Goal: Task Accomplishment & Management: Use online tool/utility

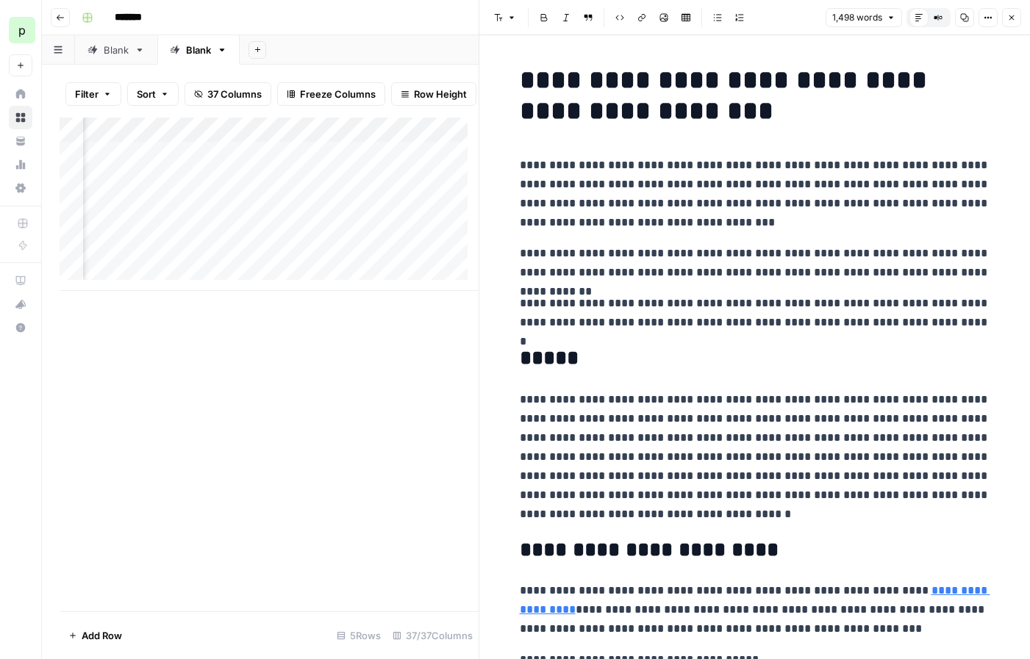
scroll to position [0, 3802]
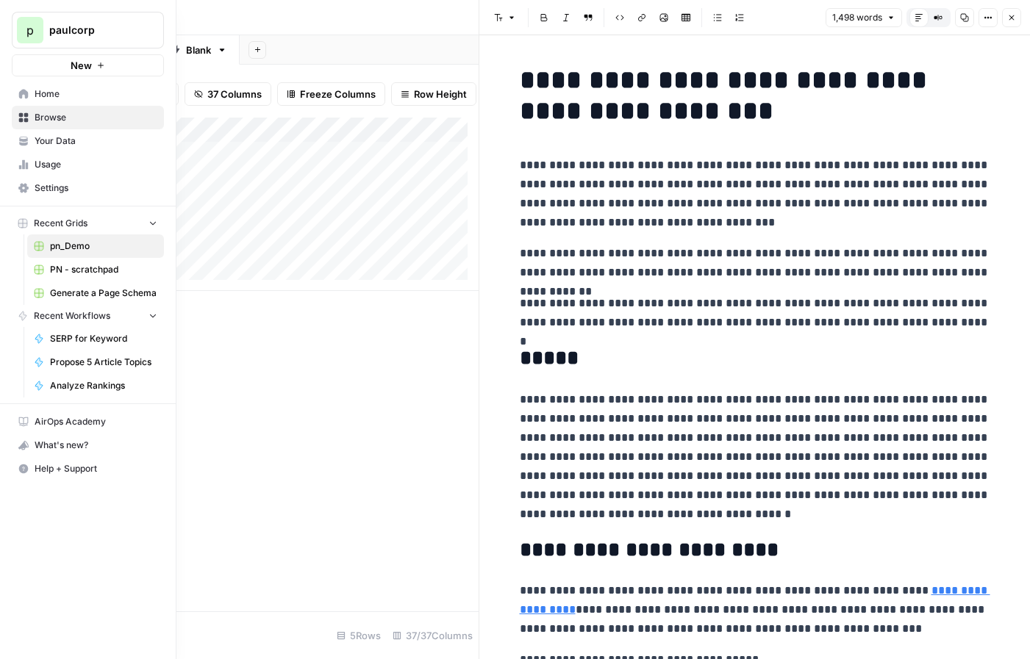
click at [48, 114] on span "Browse" at bounding box center [96, 117] width 123 height 13
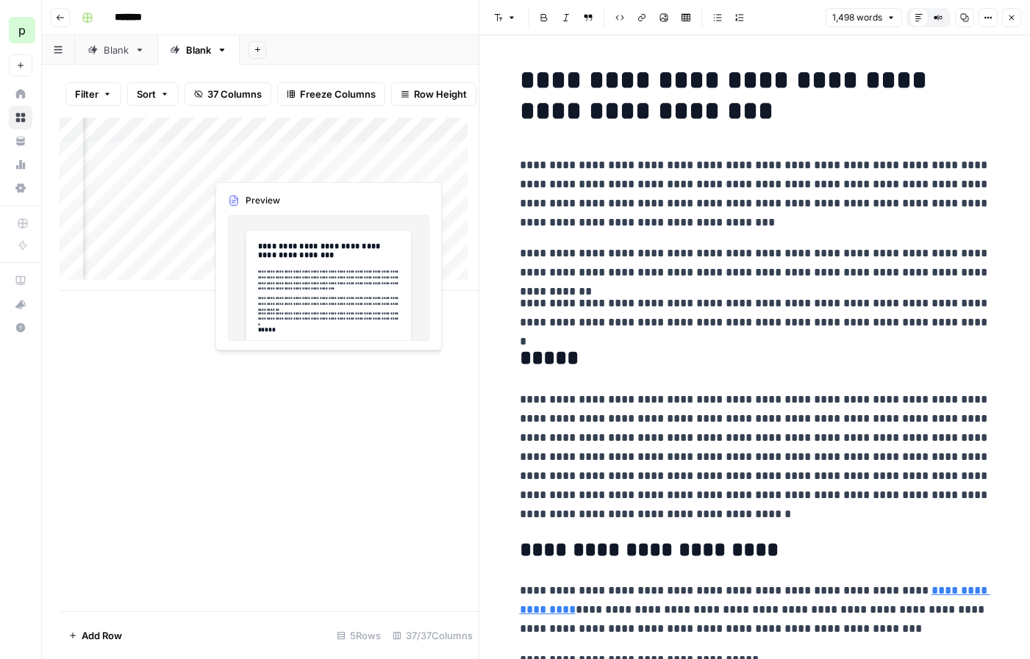
scroll to position [0, 3798]
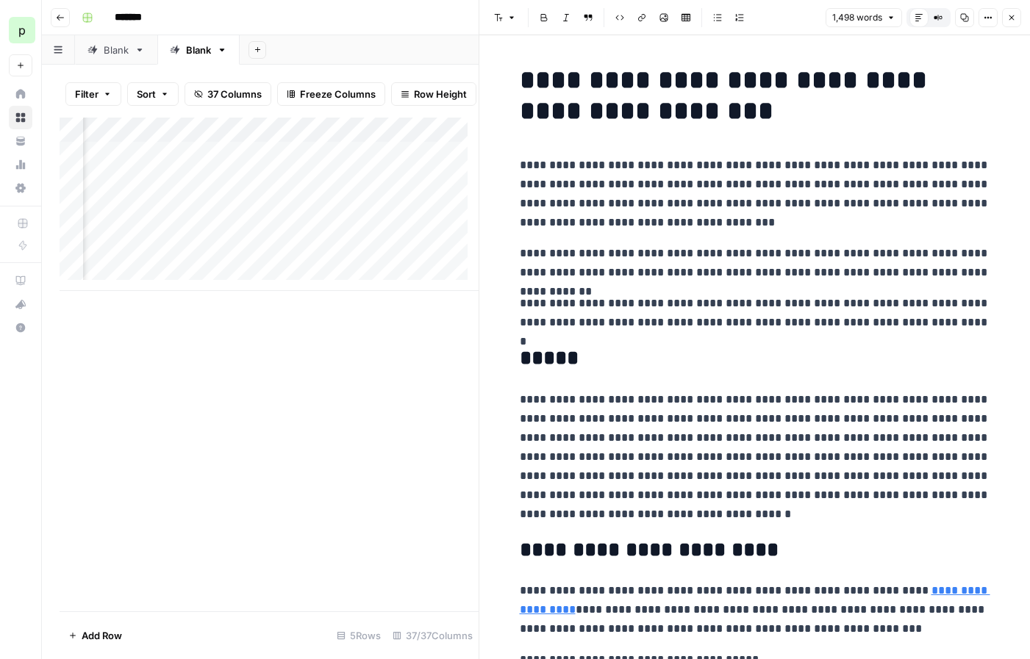
click at [433, 141] on div "Add Column" at bounding box center [269, 204] width 419 height 173
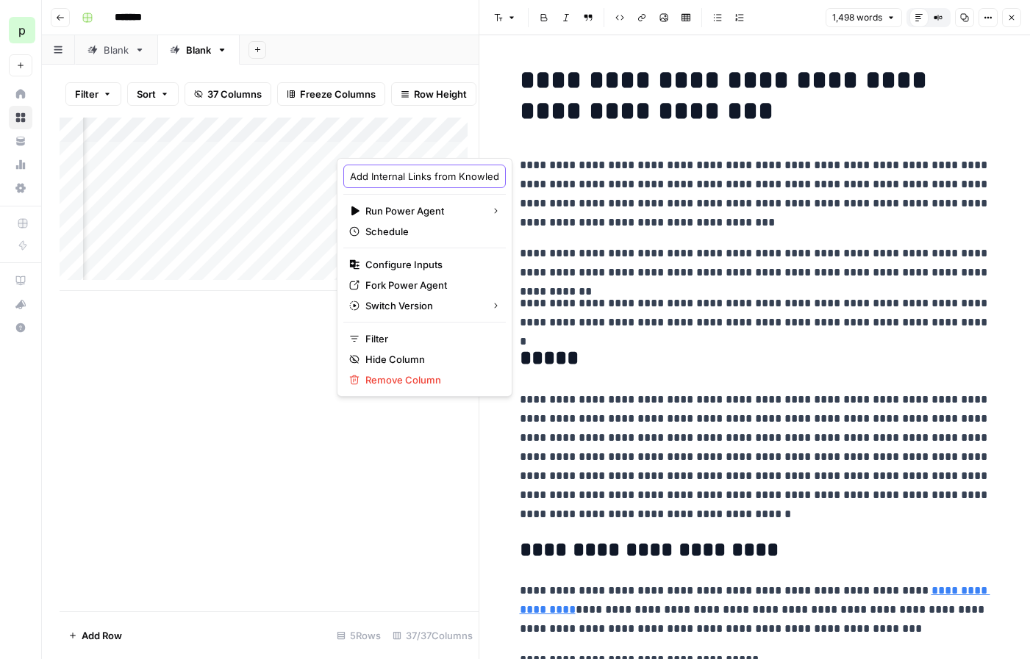
scroll to position [0, 69]
drag, startPoint x: 420, startPoint y: 178, endPoint x: 501, endPoint y: 172, distance: 81.8
click at [501, 172] on body "**********" at bounding box center [515, 329] width 1030 height 659
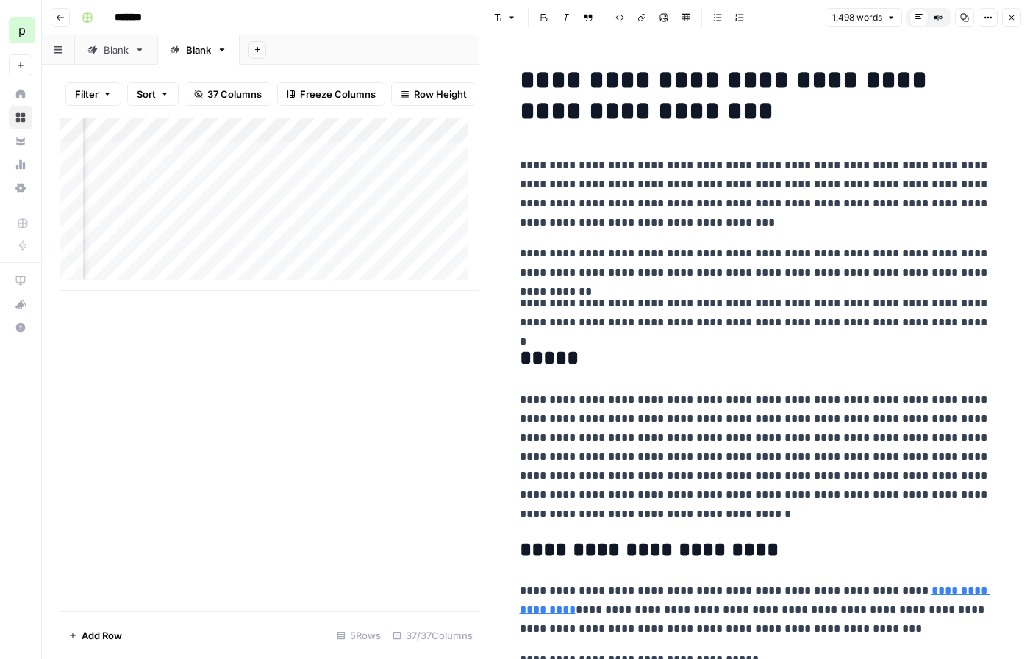
click at [454, 164] on div "Add Column" at bounding box center [269, 204] width 419 height 173
click at [323, 163] on div "Add Column" at bounding box center [269, 204] width 419 height 173
click at [357, 164] on div "Add Column" at bounding box center [269, 204] width 419 height 173
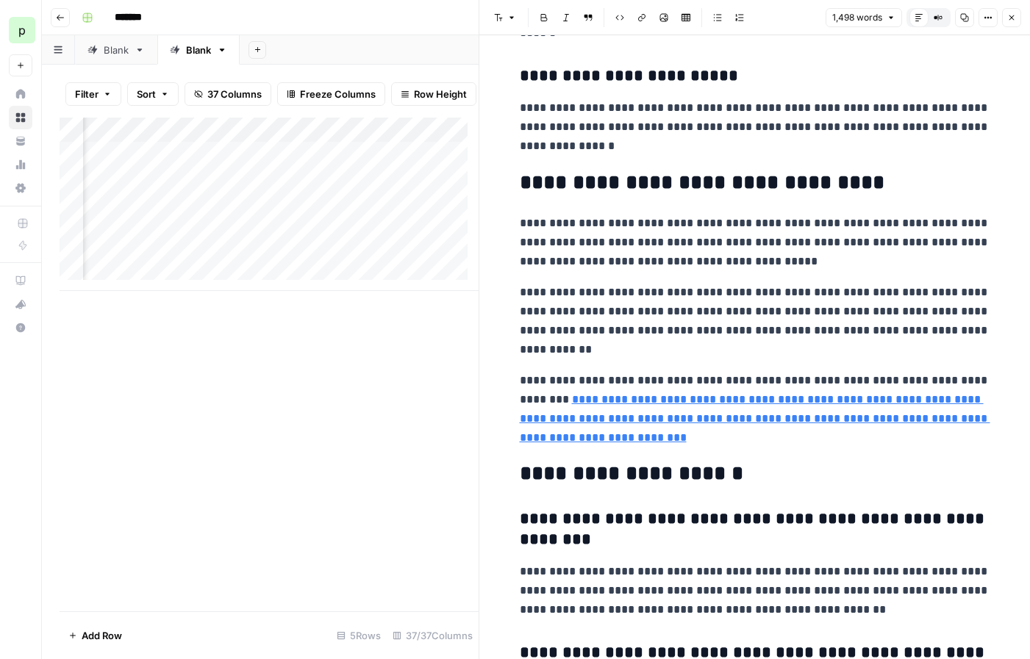
scroll to position [5189, 0]
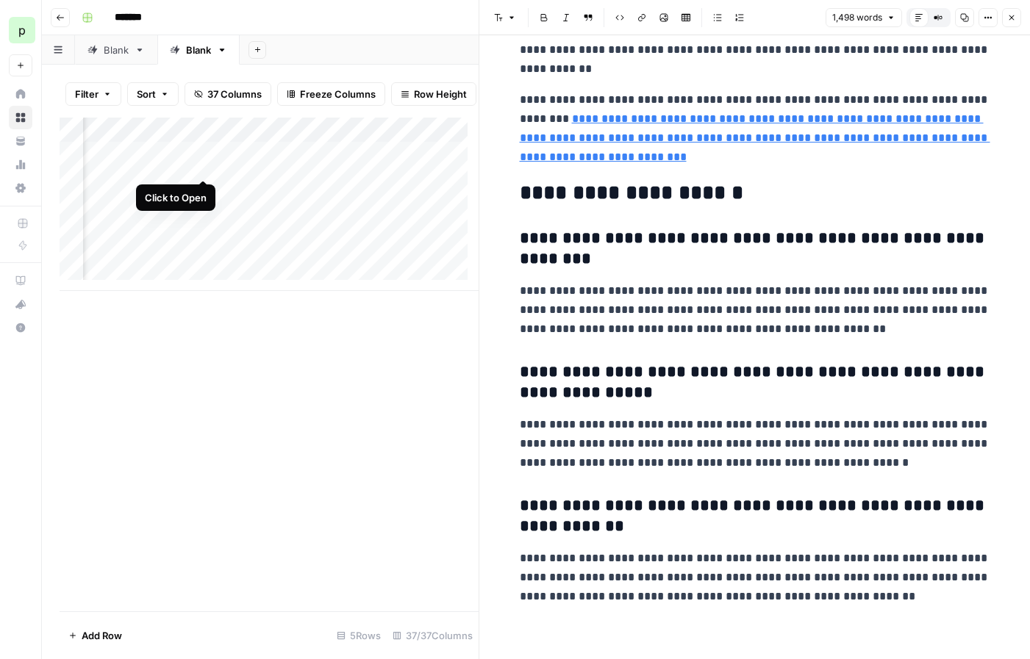
click at [202, 165] on div "Add Column" at bounding box center [269, 204] width 419 height 173
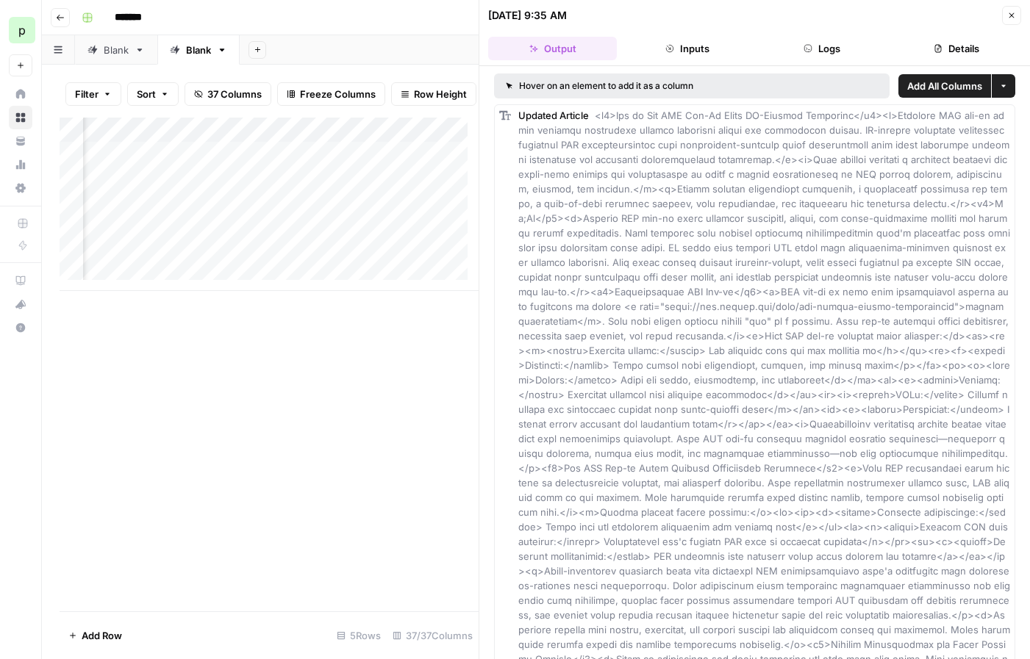
click at [709, 49] on button "Inputs" at bounding box center [687, 49] width 129 height 24
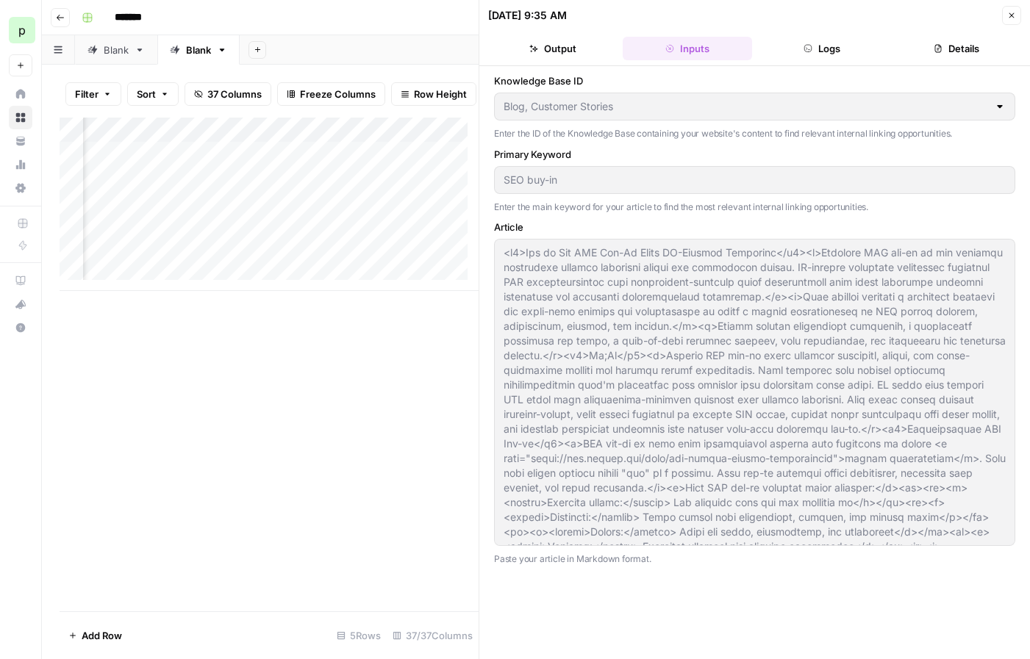
click at [526, 37] on button "Output" at bounding box center [552, 49] width 129 height 24
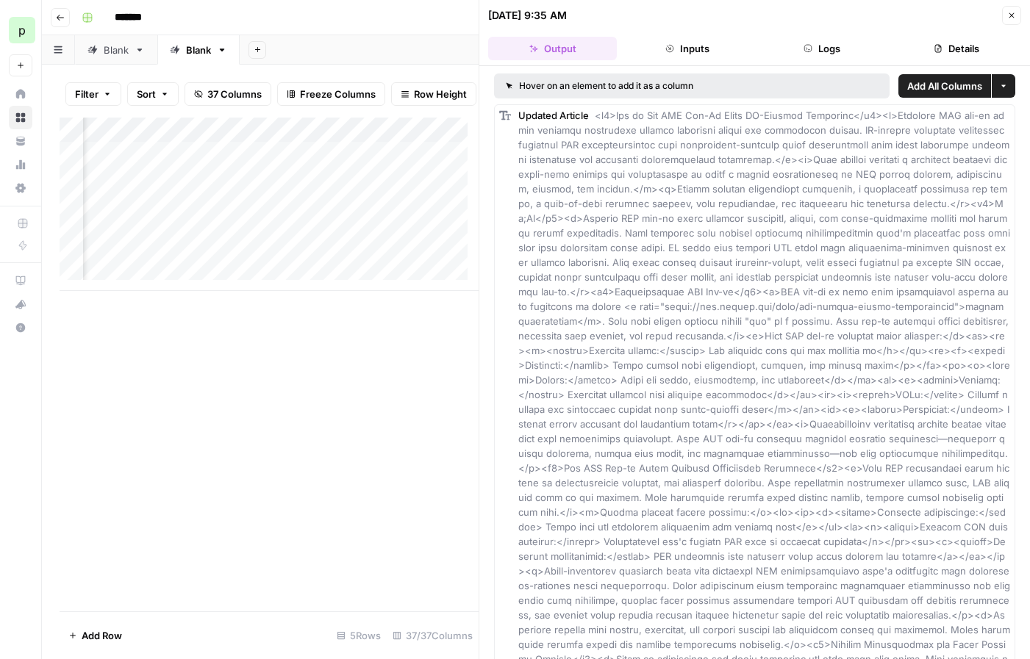
click at [795, 48] on button "Logs" at bounding box center [822, 49] width 129 height 24
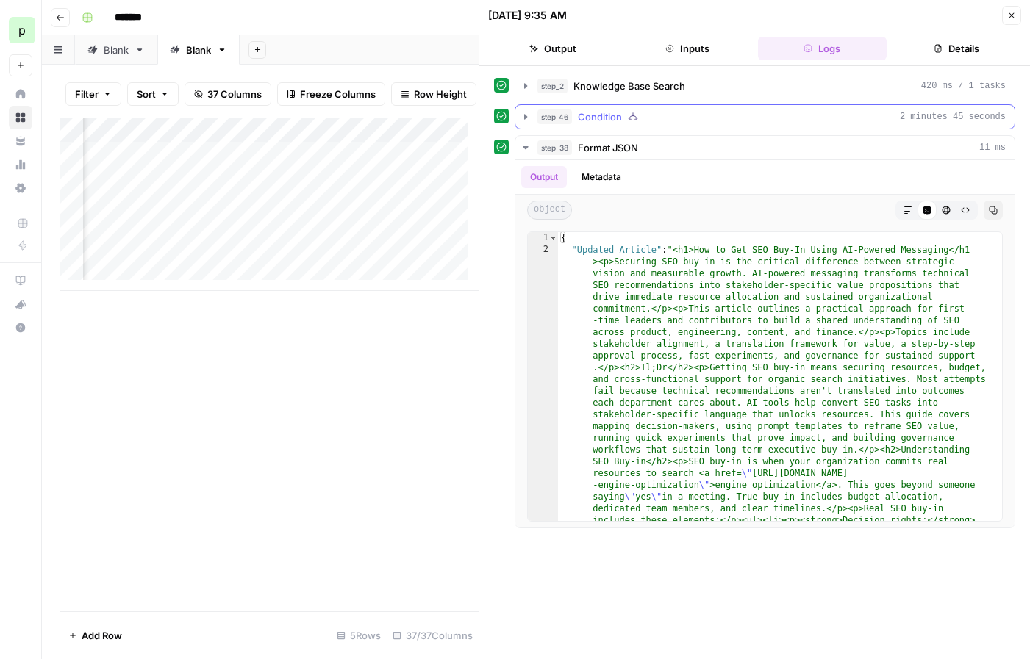
click at [520, 118] on icon "button" at bounding box center [526, 117] width 12 height 12
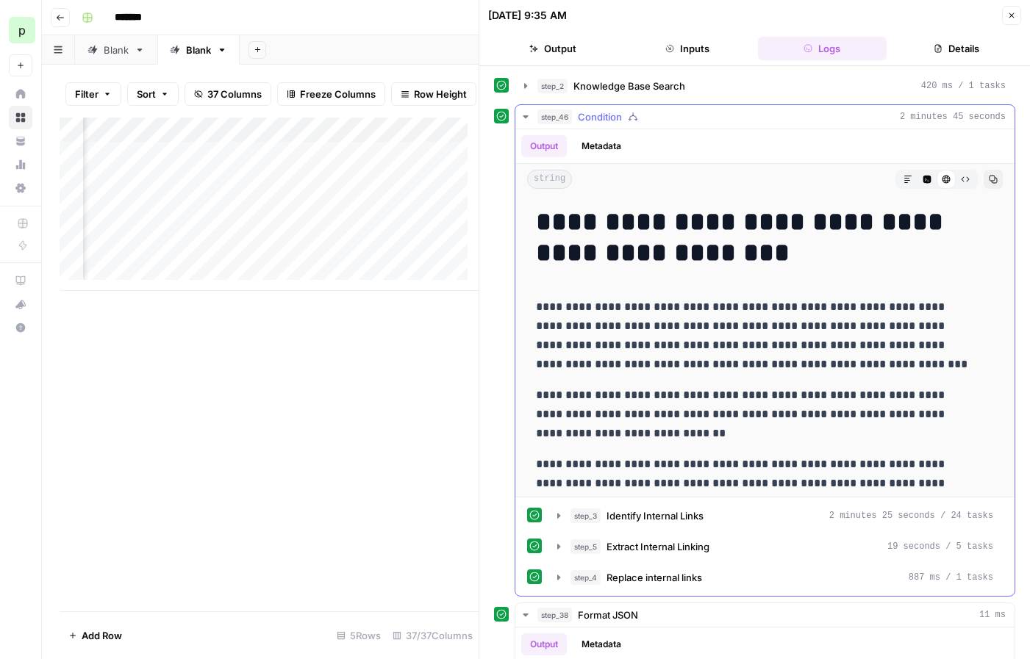
click at [526, 118] on icon "button" at bounding box center [526, 117] width 12 height 12
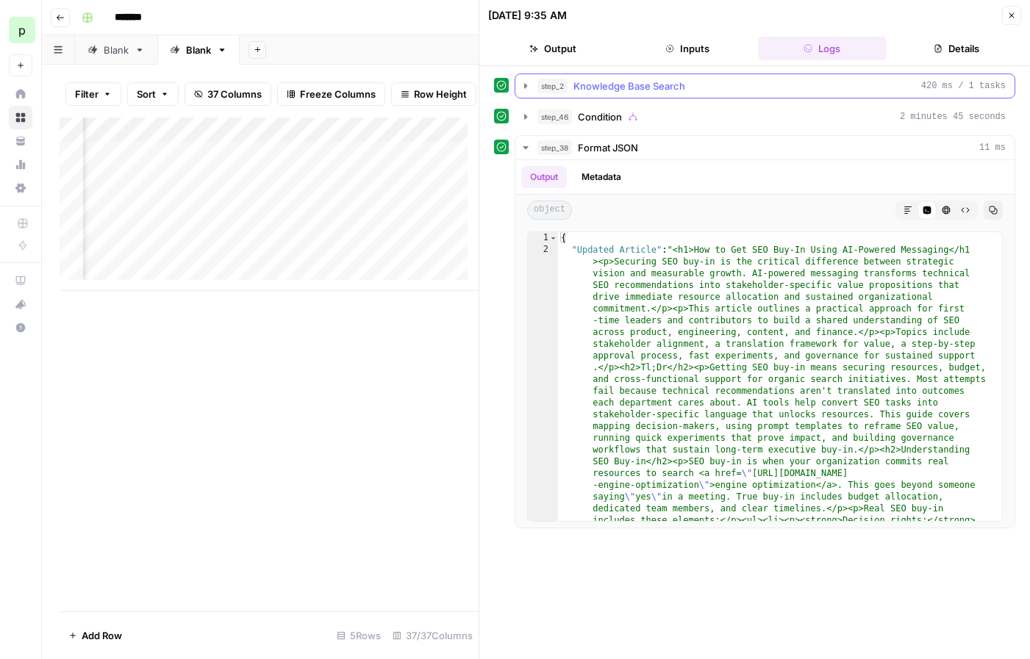
click at [527, 86] on icon "button" at bounding box center [526, 86] width 12 height 12
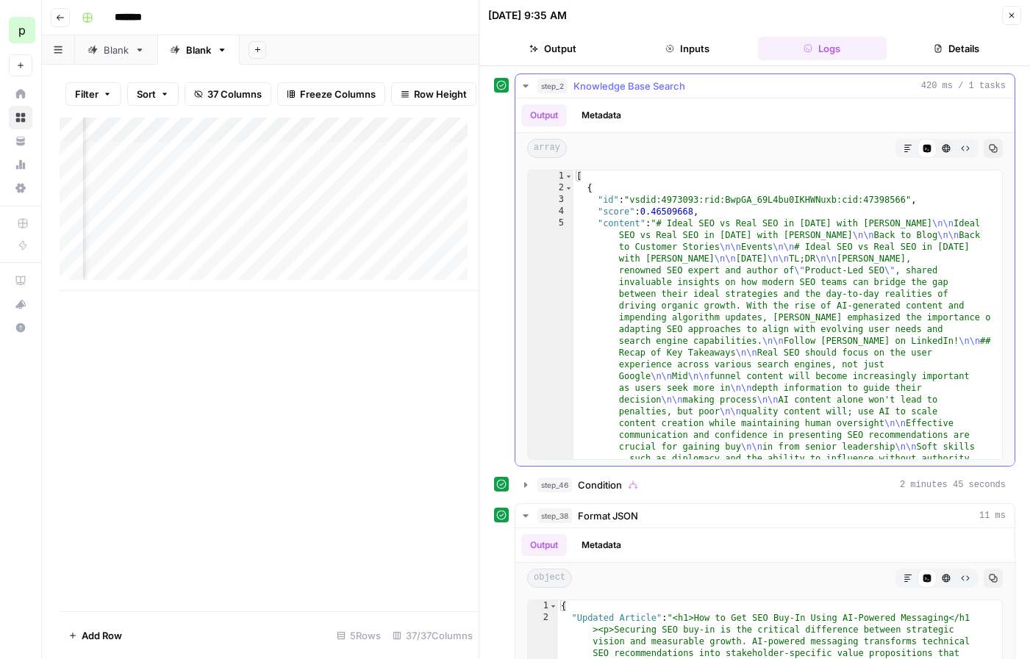
click at [541, 112] on button "Output" at bounding box center [544, 115] width 46 height 22
click at [206, 142] on div "Add Column" at bounding box center [269, 204] width 419 height 173
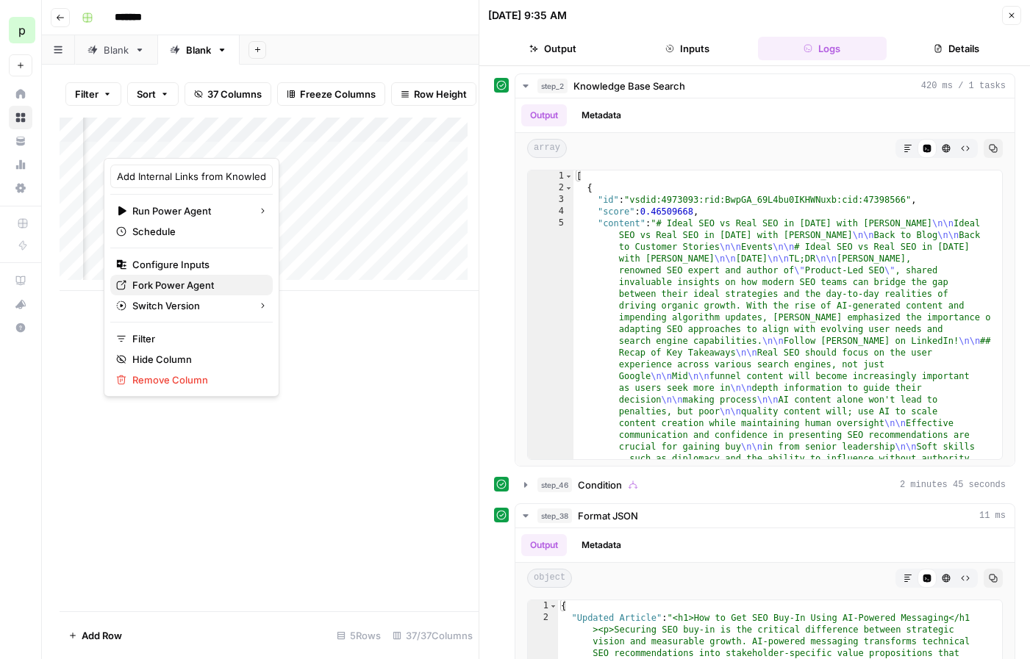
click at [176, 287] on span "Fork Power Agent" at bounding box center [196, 285] width 129 height 15
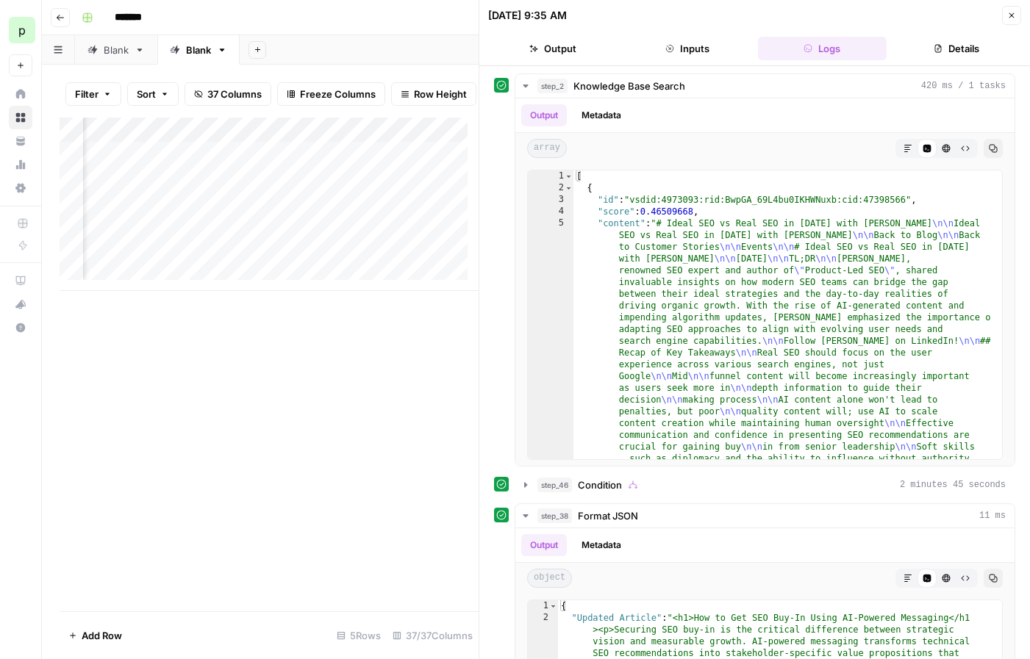
click at [205, 162] on div "Add Column" at bounding box center [269, 204] width 419 height 173
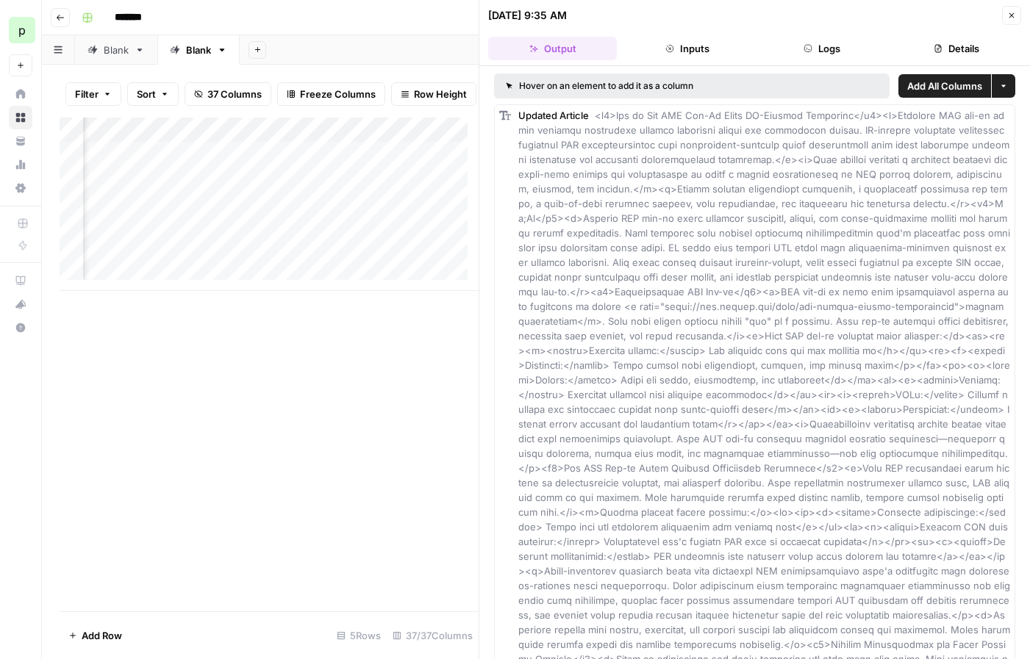
click at [648, 52] on button "Inputs" at bounding box center [687, 49] width 129 height 24
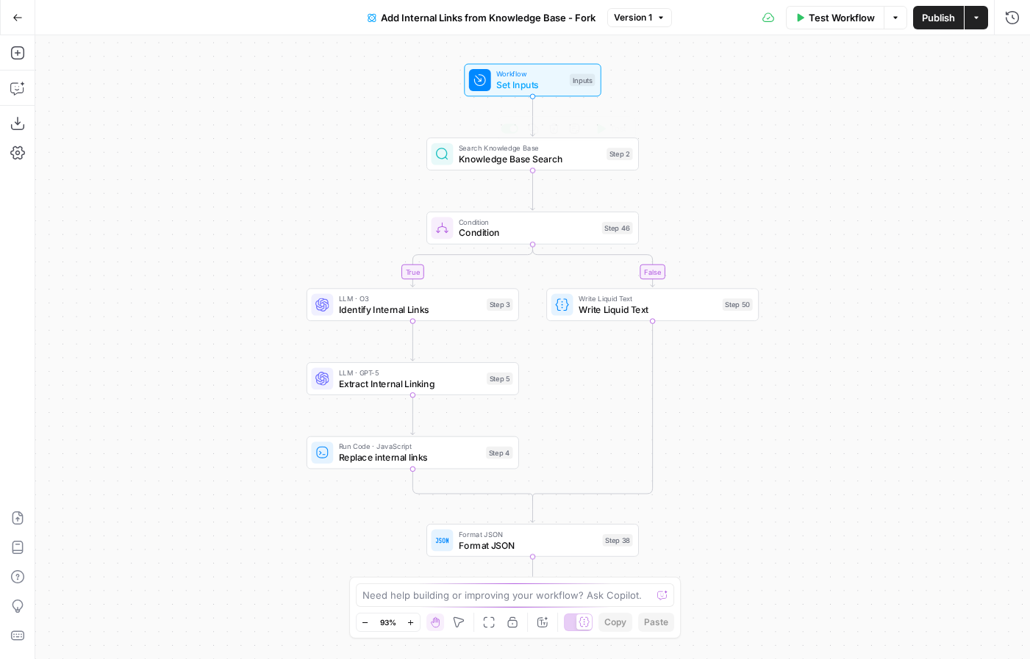
click at [555, 156] on span "Knowledge Base Search" at bounding box center [530, 159] width 143 height 14
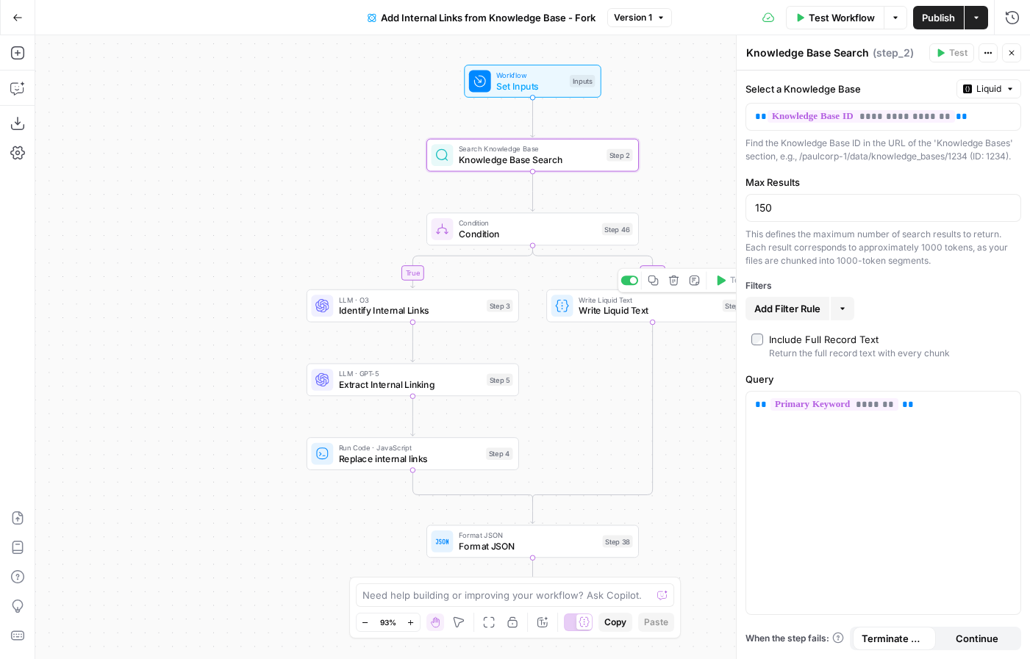
click at [673, 309] on span "Write Liquid Text" at bounding box center [647, 311] width 138 height 14
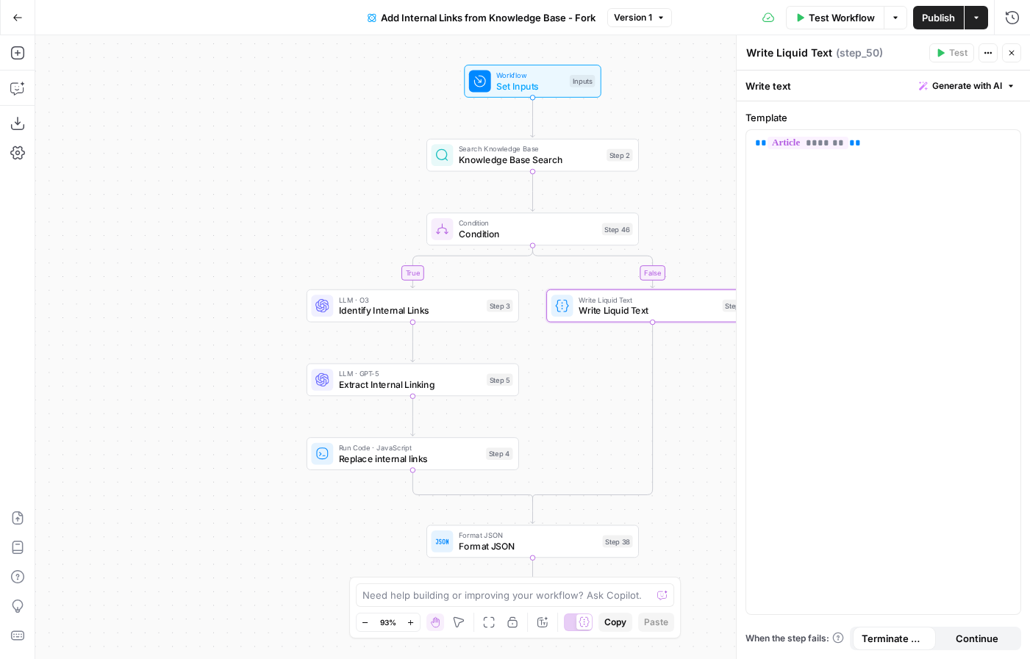
click at [548, 232] on span "Condition" at bounding box center [527, 234] width 137 height 14
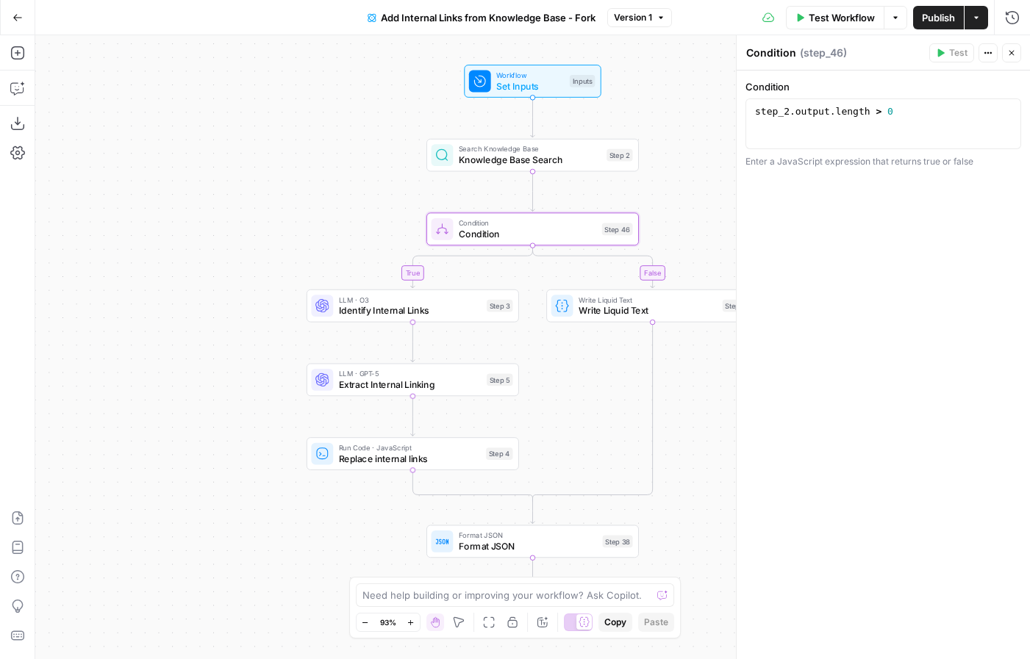
click at [415, 305] on span "Identify Internal Links" at bounding box center [410, 311] width 143 height 14
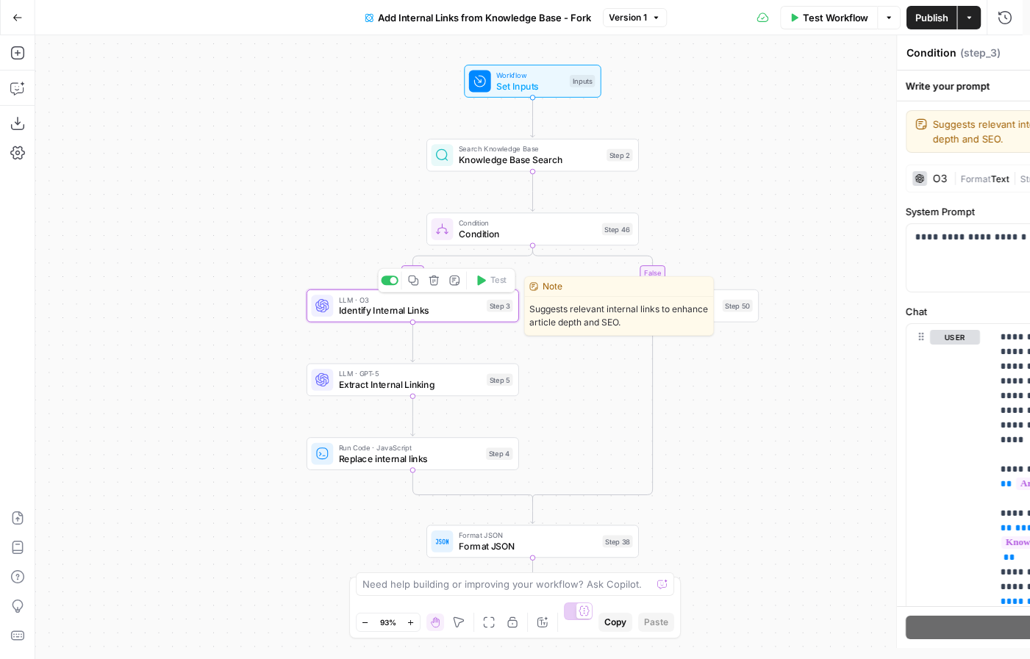
type textarea "Identify Internal Links"
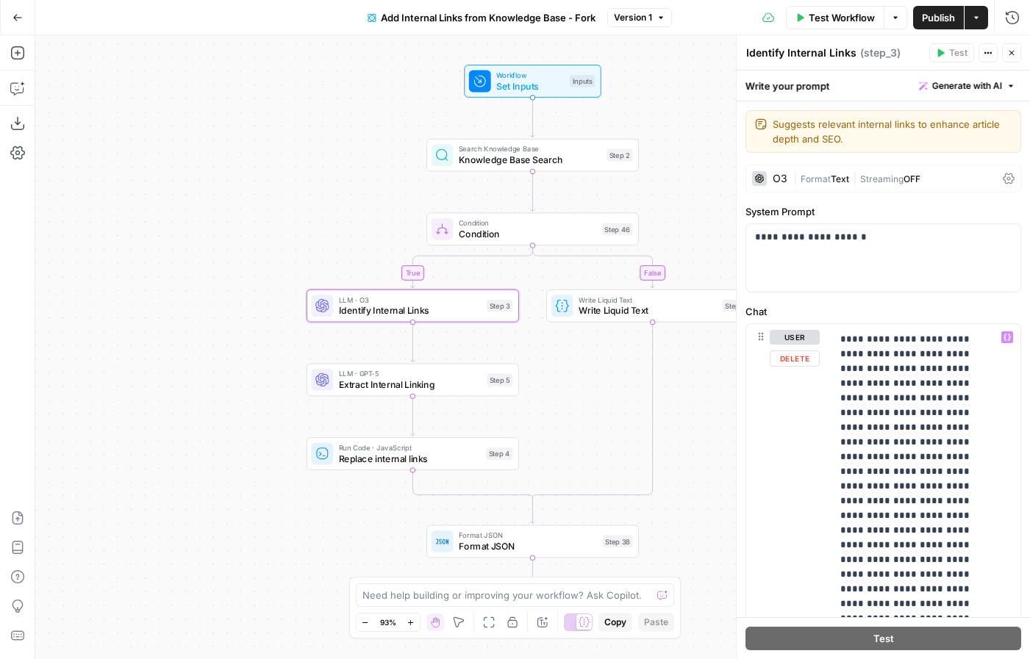
scroll to position [467, 0]
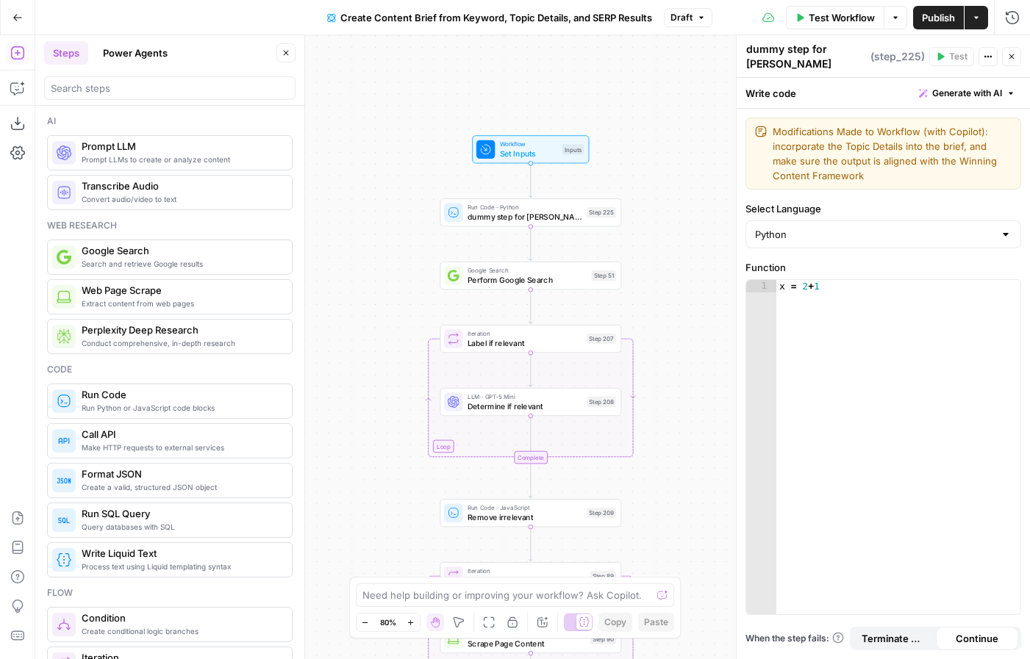
click at [25, 15] on button "Go Back" at bounding box center [17, 17] width 26 height 26
